Goal: Transaction & Acquisition: Purchase product/service

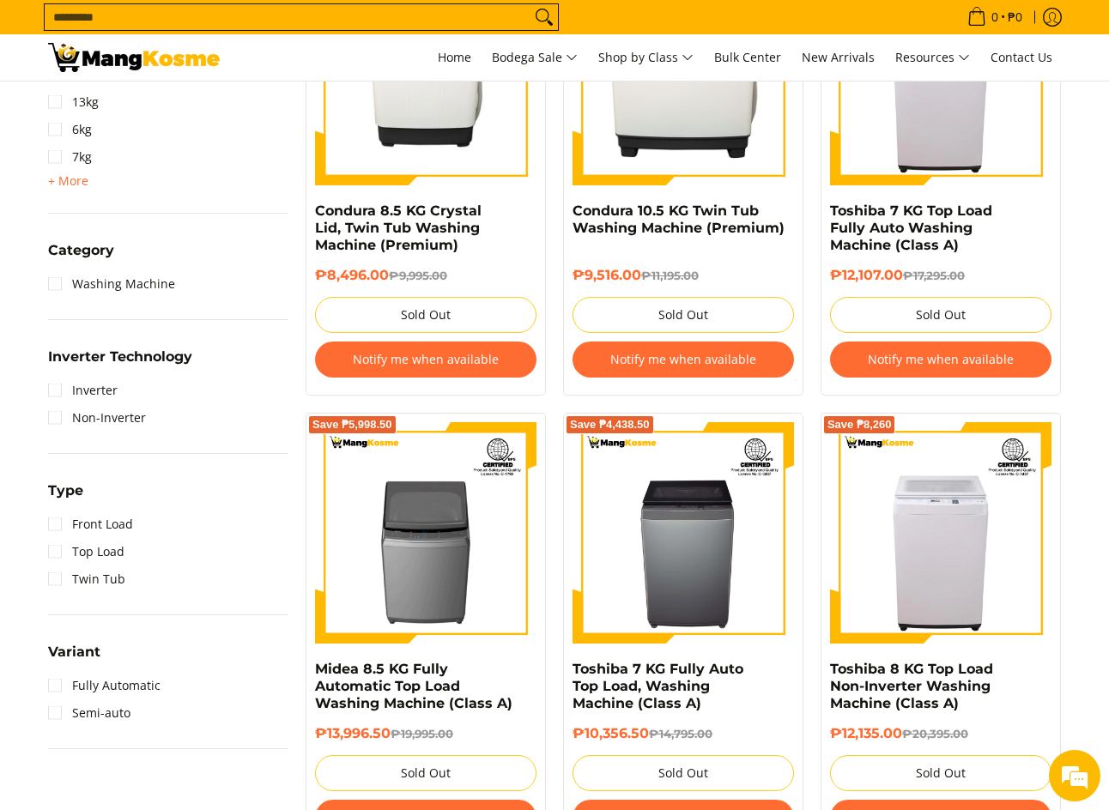
scroll to position [601, 0]
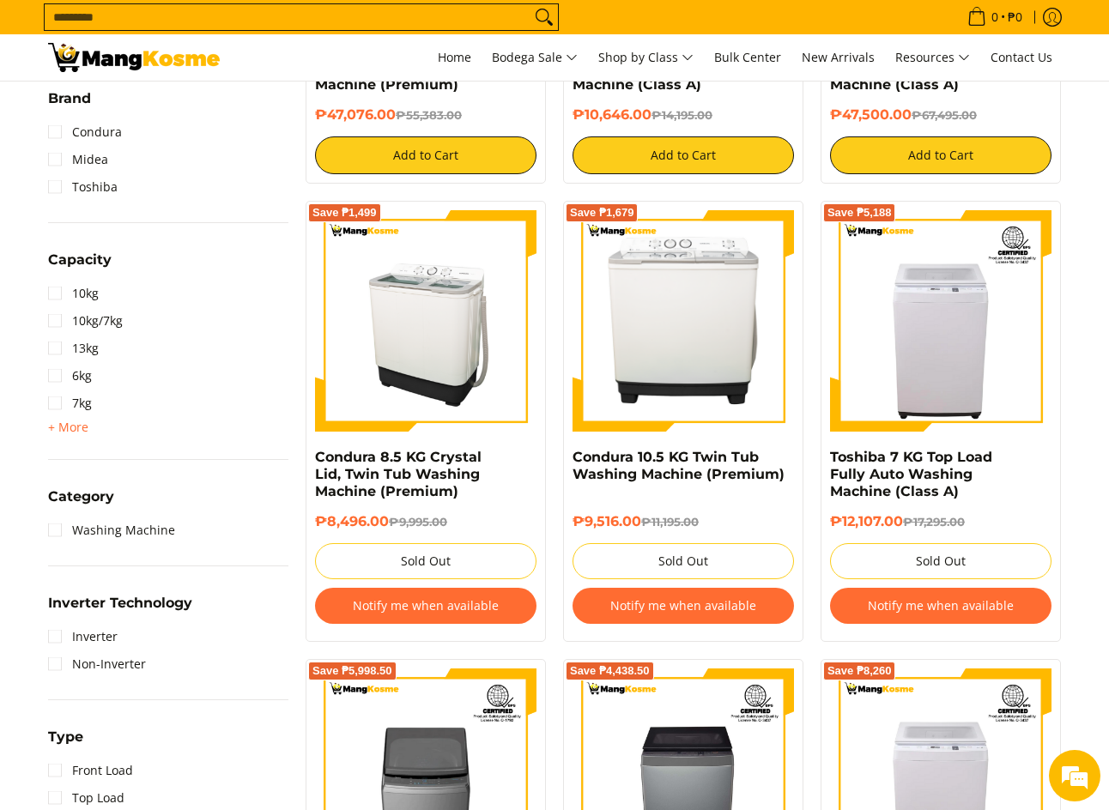
click at [451, 318] on img at bounding box center [425, 320] width 221 height 221
